Goal: Task Accomplishment & Management: Complete application form

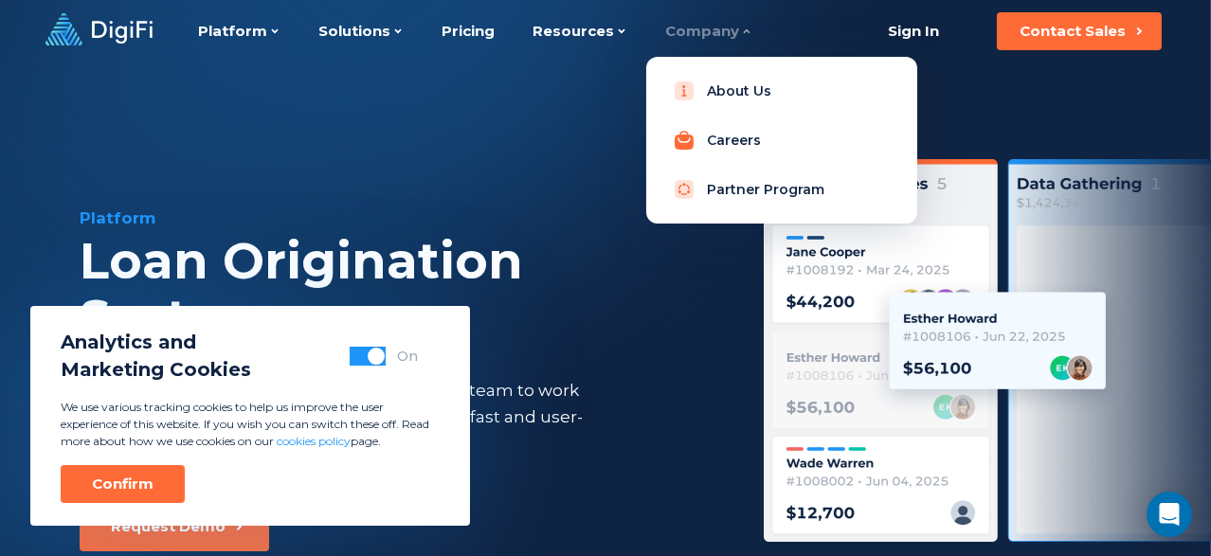
click at [716, 136] on link "Careers" at bounding box center [781, 140] width 241 height 38
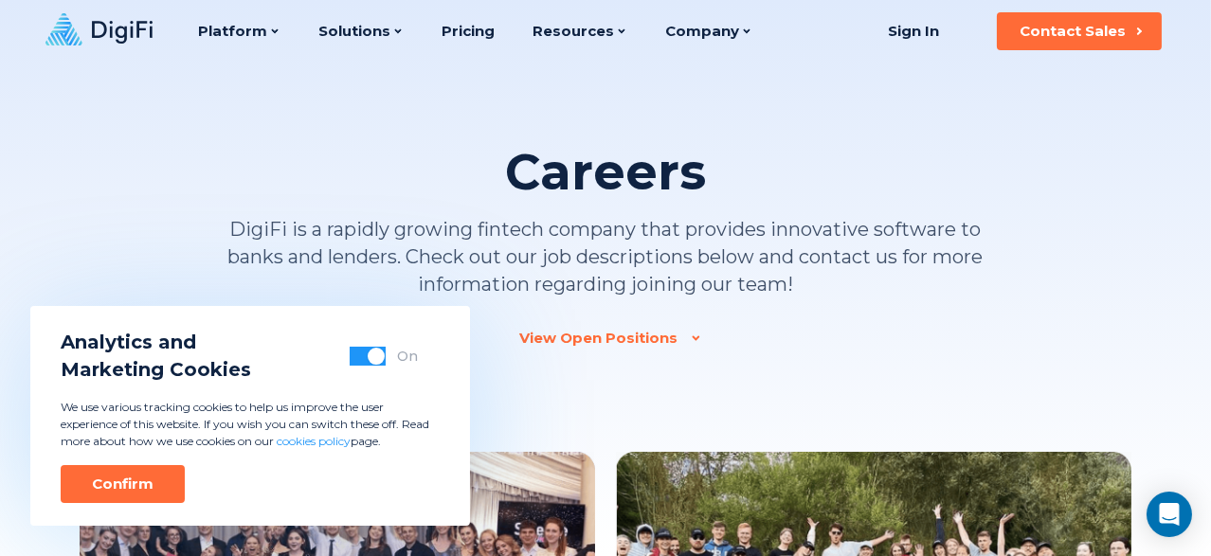
click at [359, 357] on button "button" at bounding box center [368, 356] width 36 height 19
click at [147, 478] on div "Confirm" at bounding box center [123, 484] width 62 height 19
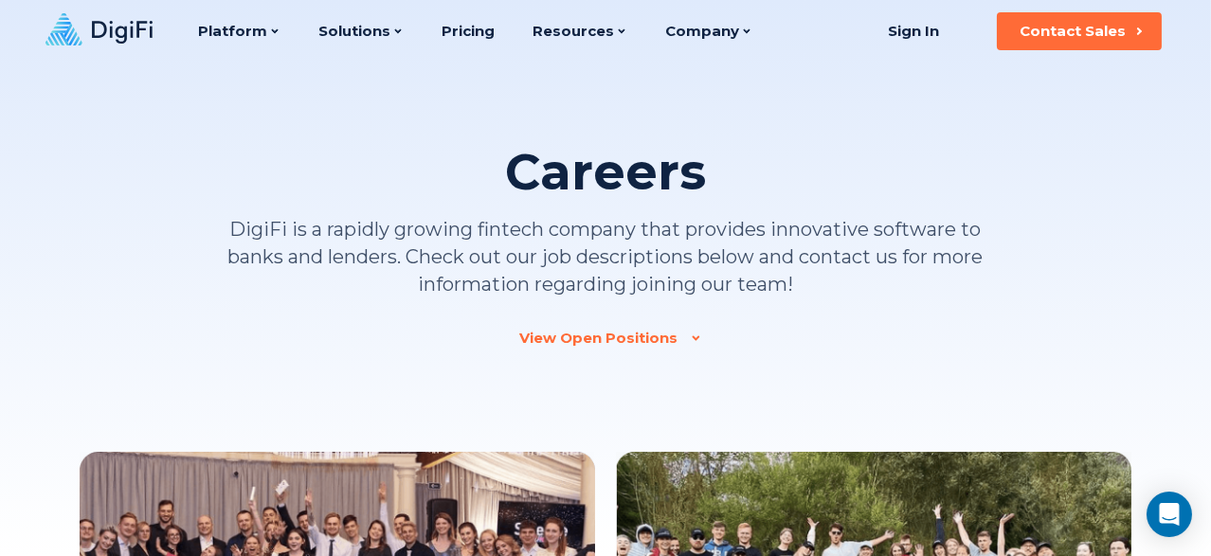
click at [603, 338] on div "View Open Positions" at bounding box center [599, 338] width 158 height 19
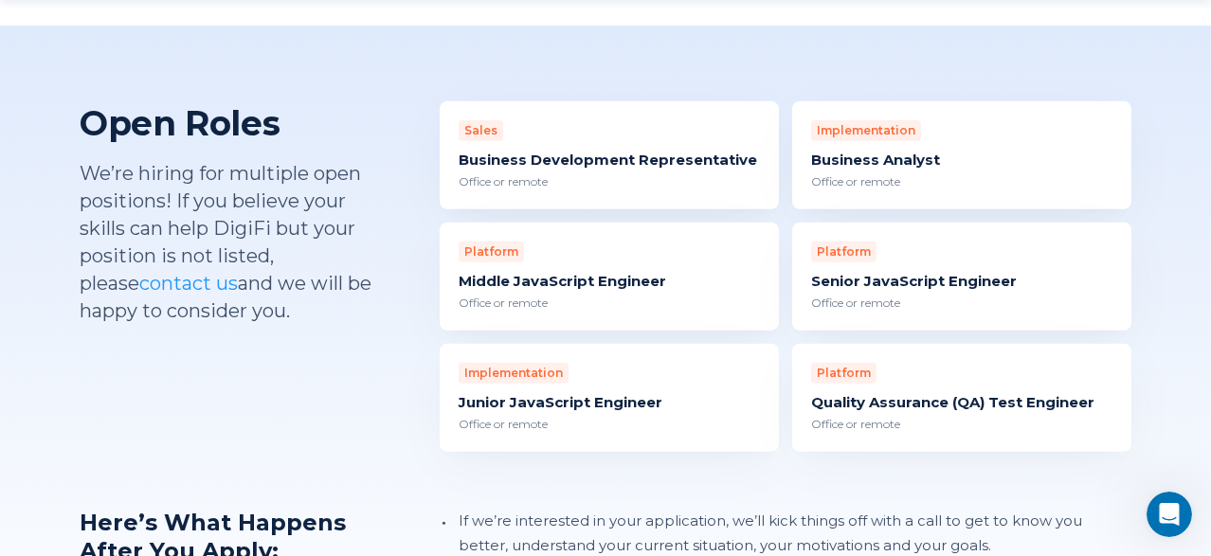
click at [544, 151] on div "Business Development Representative" at bounding box center [609, 160] width 301 height 19
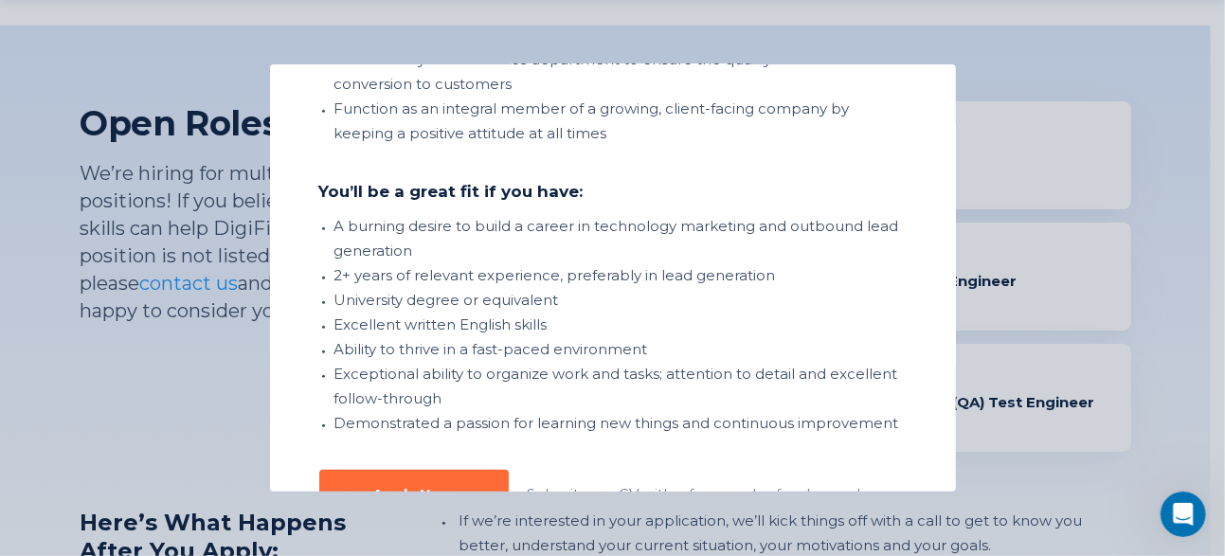
scroll to position [764, 0]
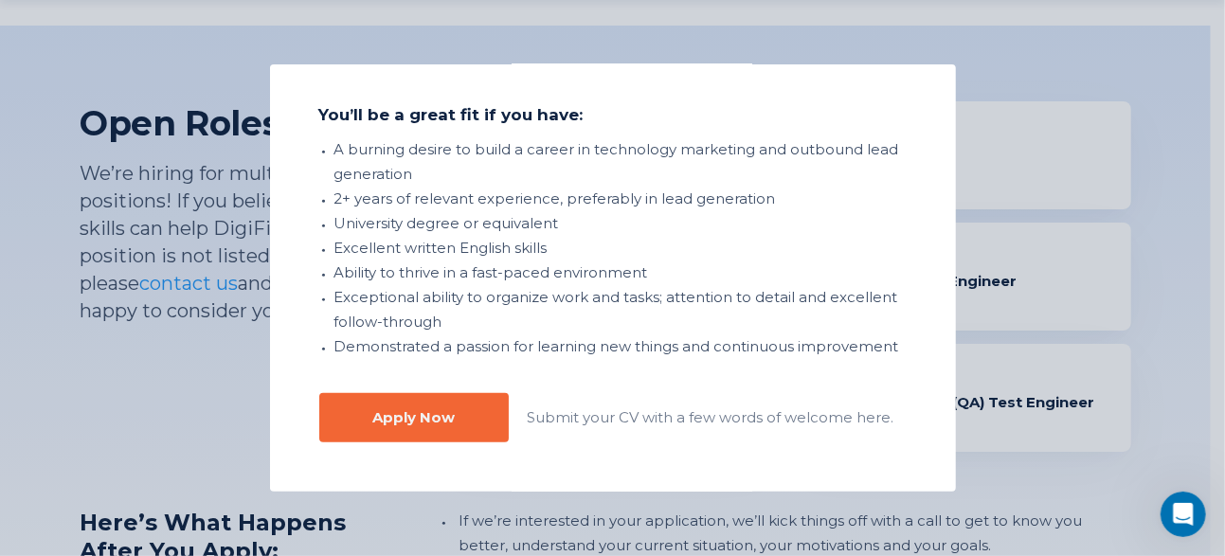
click at [425, 427] on button "Apply Now" at bounding box center [414, 417] width 190 height 49
drag, startPoint x: 425, startPoint y: 426, endPoint x: 407, endPoint y: 418, distance: 20.8
click at [407, 418] on div "Apply Now" at bounding box center [413, 417] width 82 height 19
click at [417, 412] on div "Apply Now" at bounding box center [413, 417] width 82 height 19
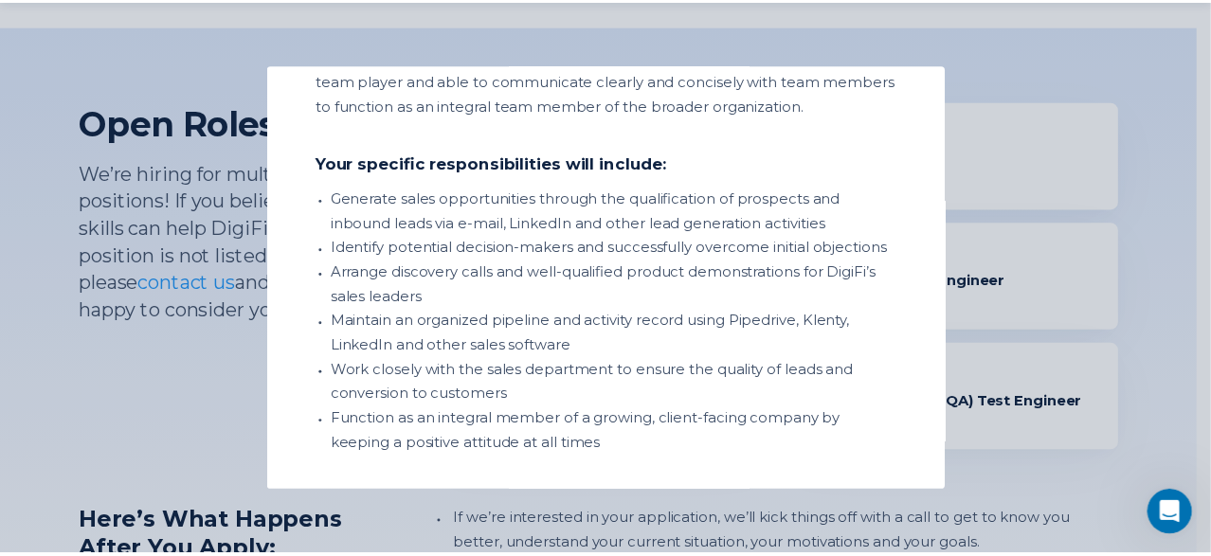
scroll to position [355, 0]
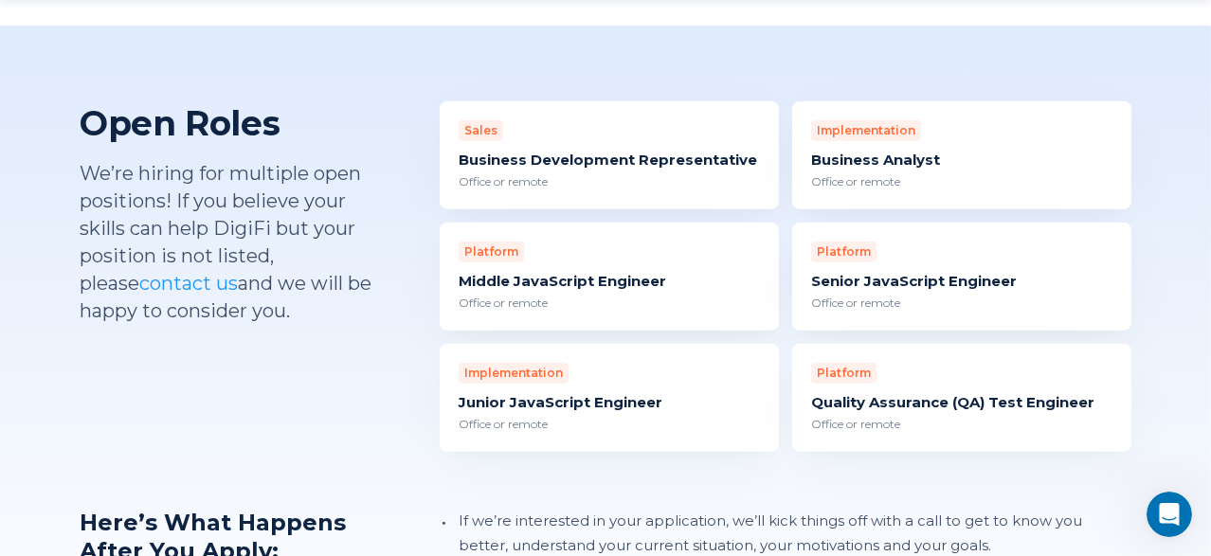
click at [139, 272] on link "contact us" at bounding box center [188, 283] width 99 height 23
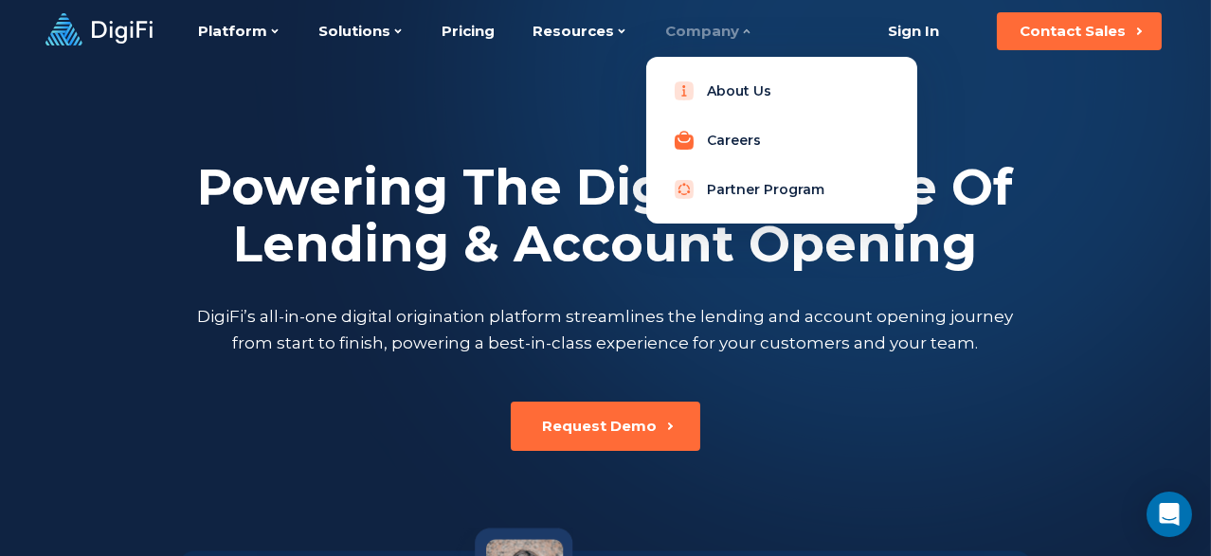
click at [715, 140] on link "Careers" at bounding box center [781, 140] width 241 height 38
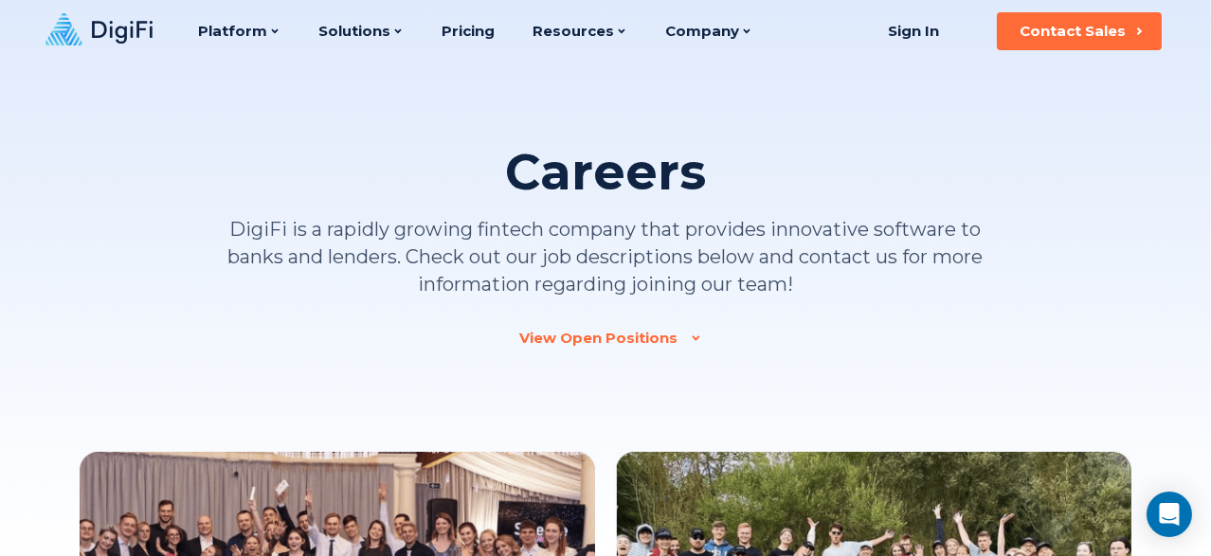
click at [638, 337] on div "View Open Positions" at bounding box center [599, 338] width 158 height 19
